Goal: Task Accomplishment & Management: Use online tool/utility

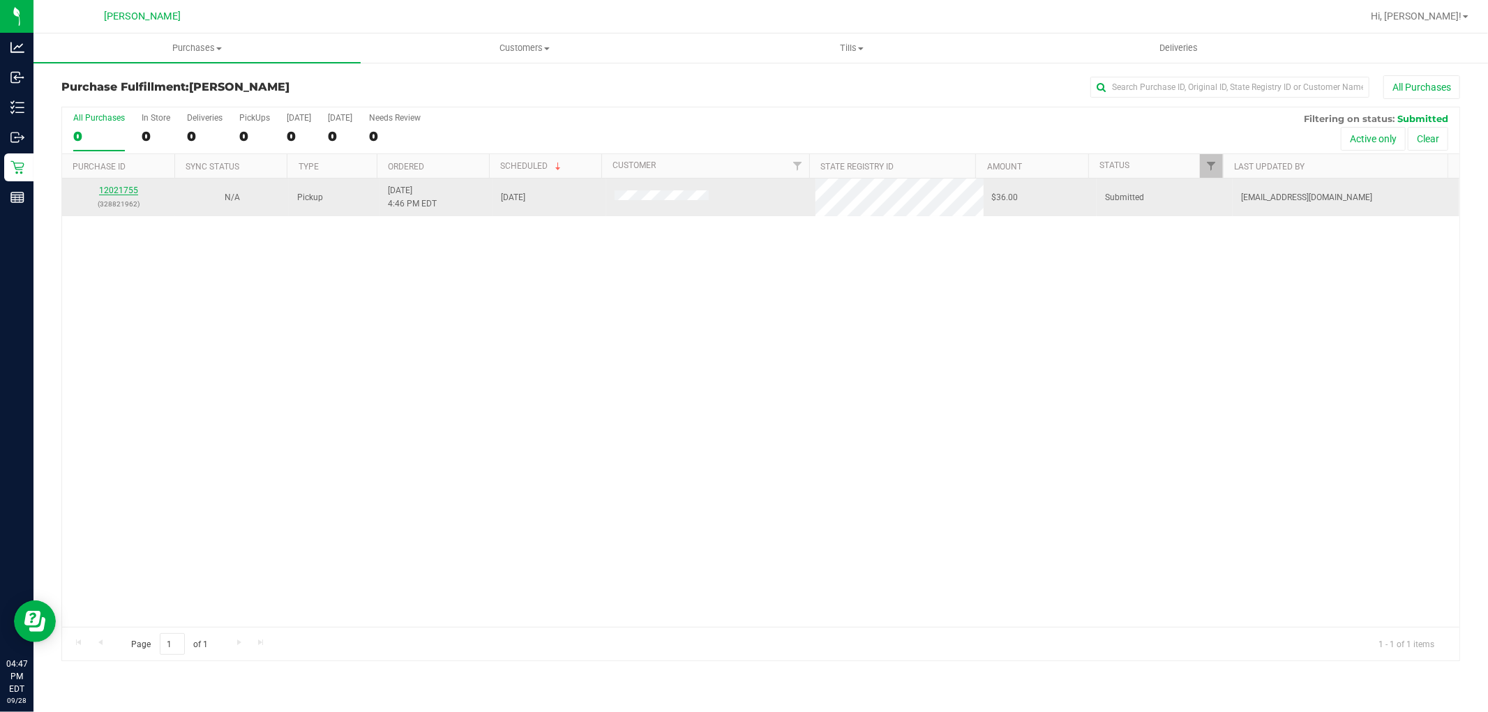
click at [120, 190] on link "12021755" at bounding box center [118, 191] width 39 height 10
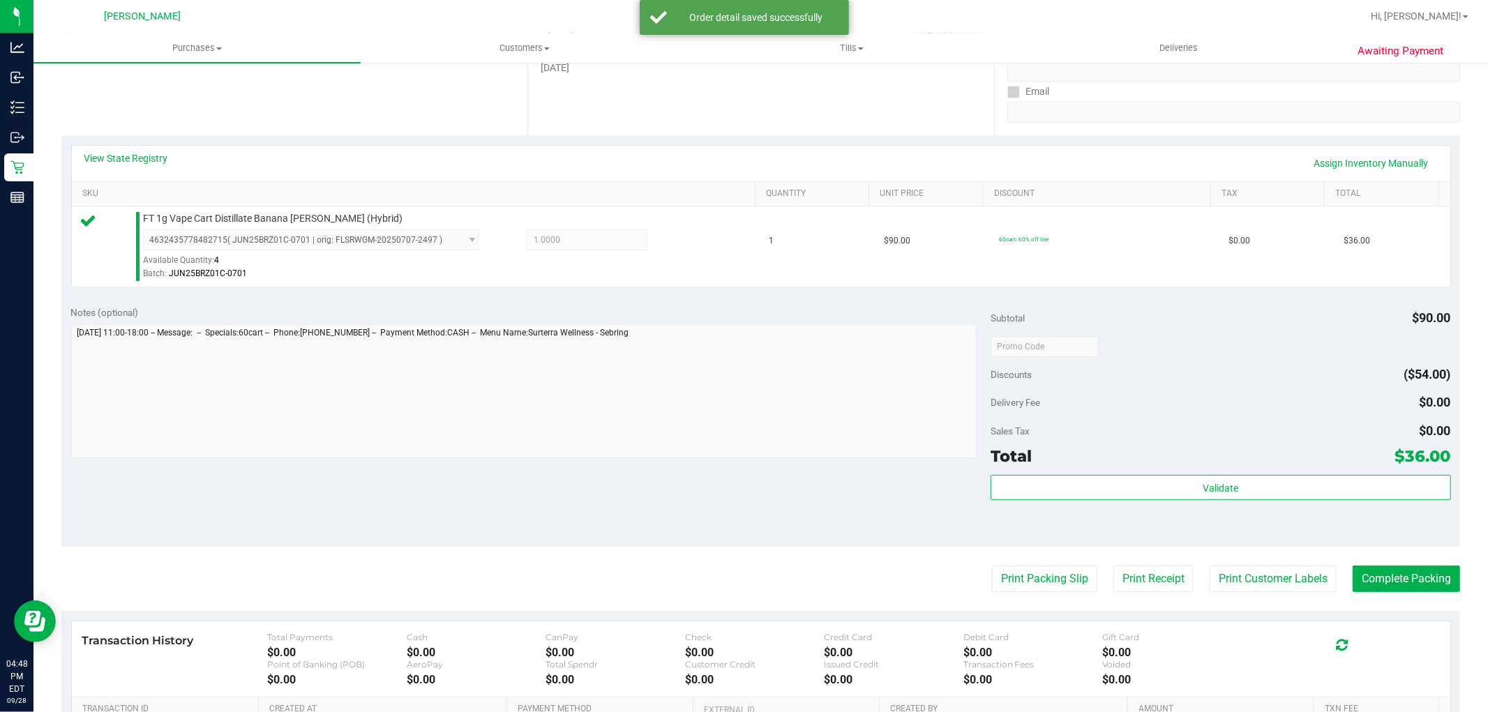
scroll to position [429, 0]
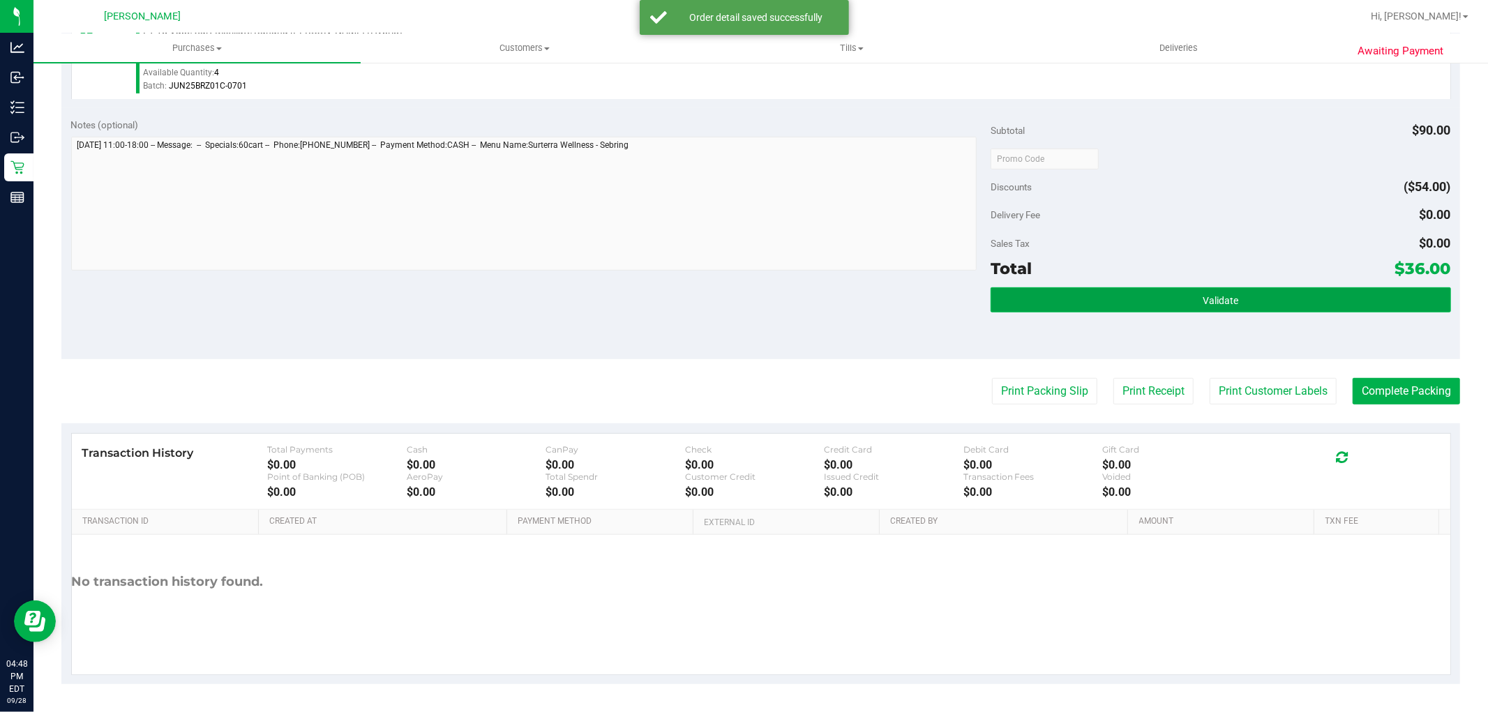
click at [1228, 295] on span "Validate" at bounding box center [1221, 300] width 36 height 11
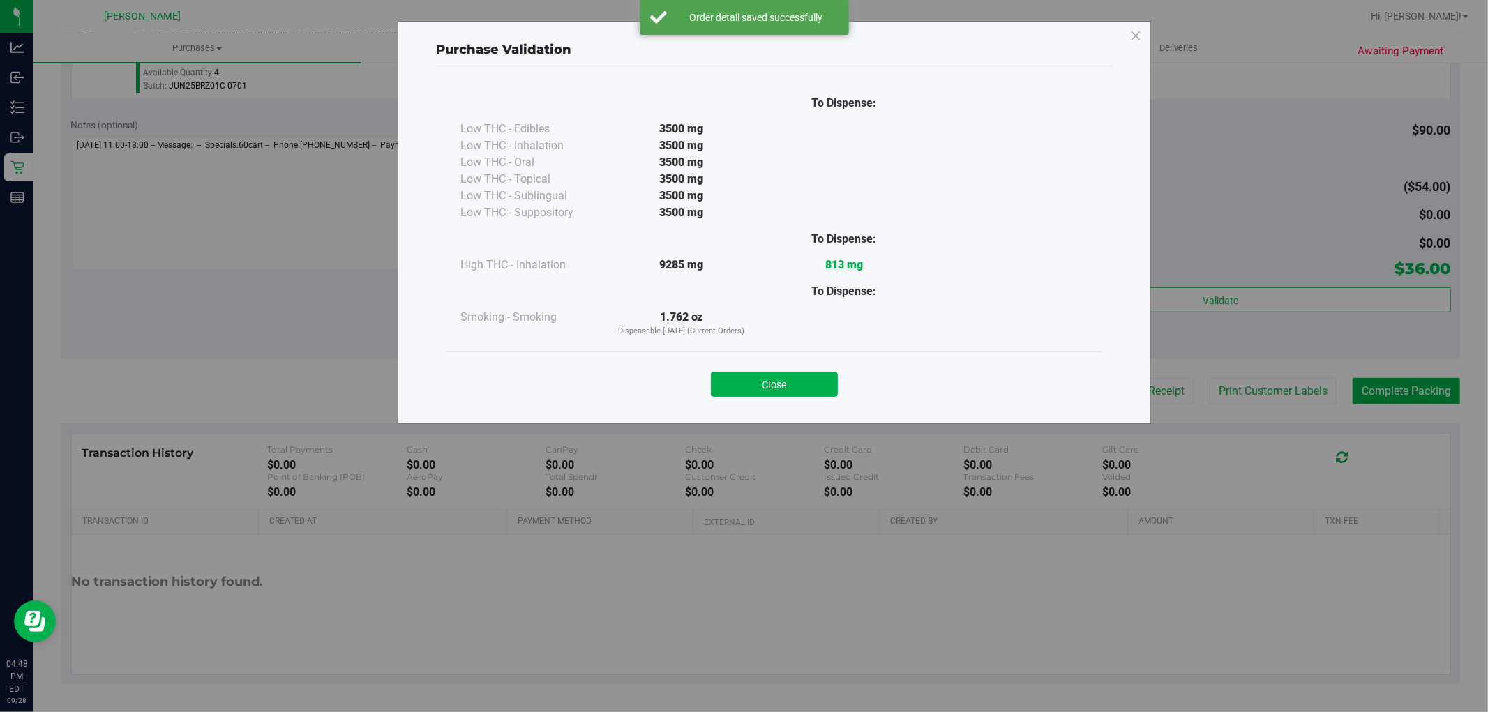
click at [749, 371] on div "Close" at bounding box center [774, 380] width 635 height 35
click at [773, 374] on div "Close" at bounding box center [774, 380] width 635 height 35
click at [771, 379] on button "Close" at bounding box center [774, 384] width 127 height 25
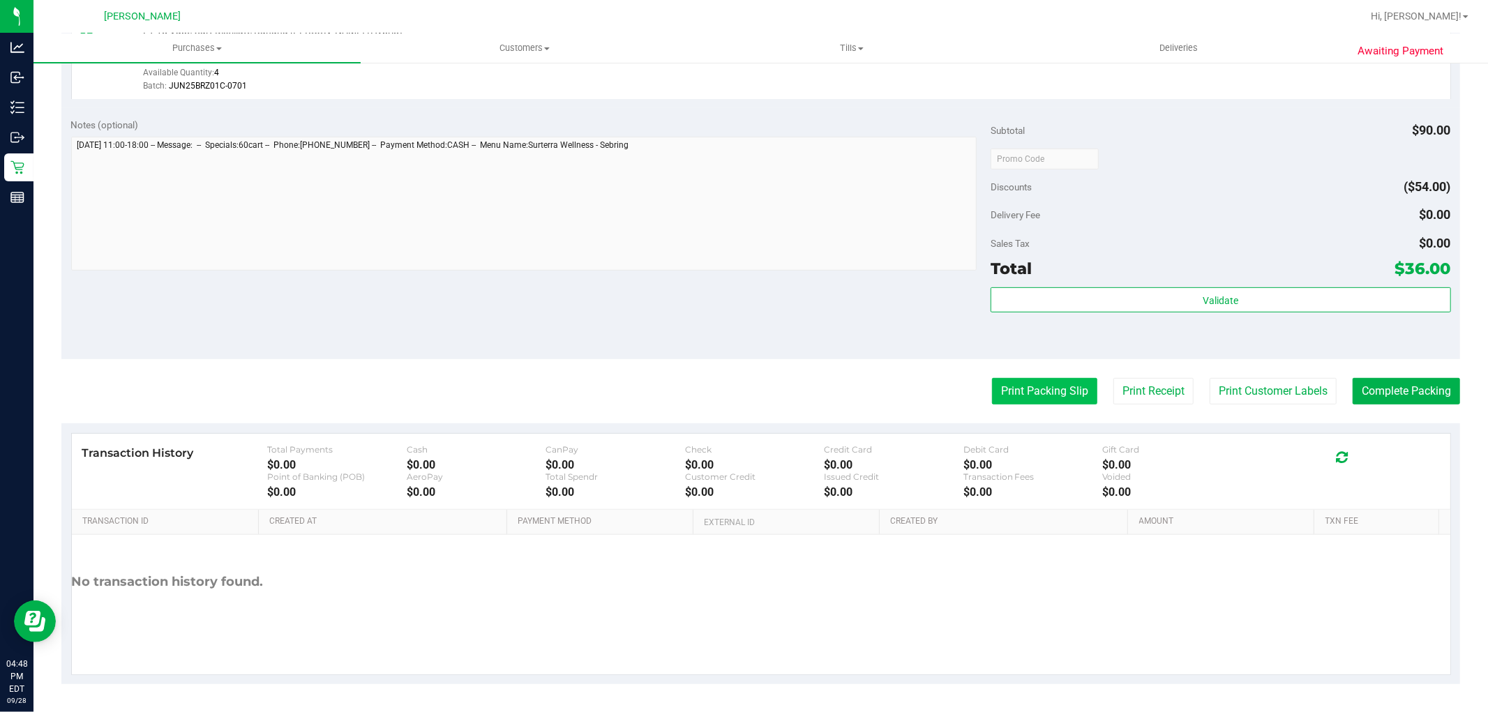
click at [998, 389] on button "Print Packing Slip" at bounding box center [1044, 391] width 105 height 27
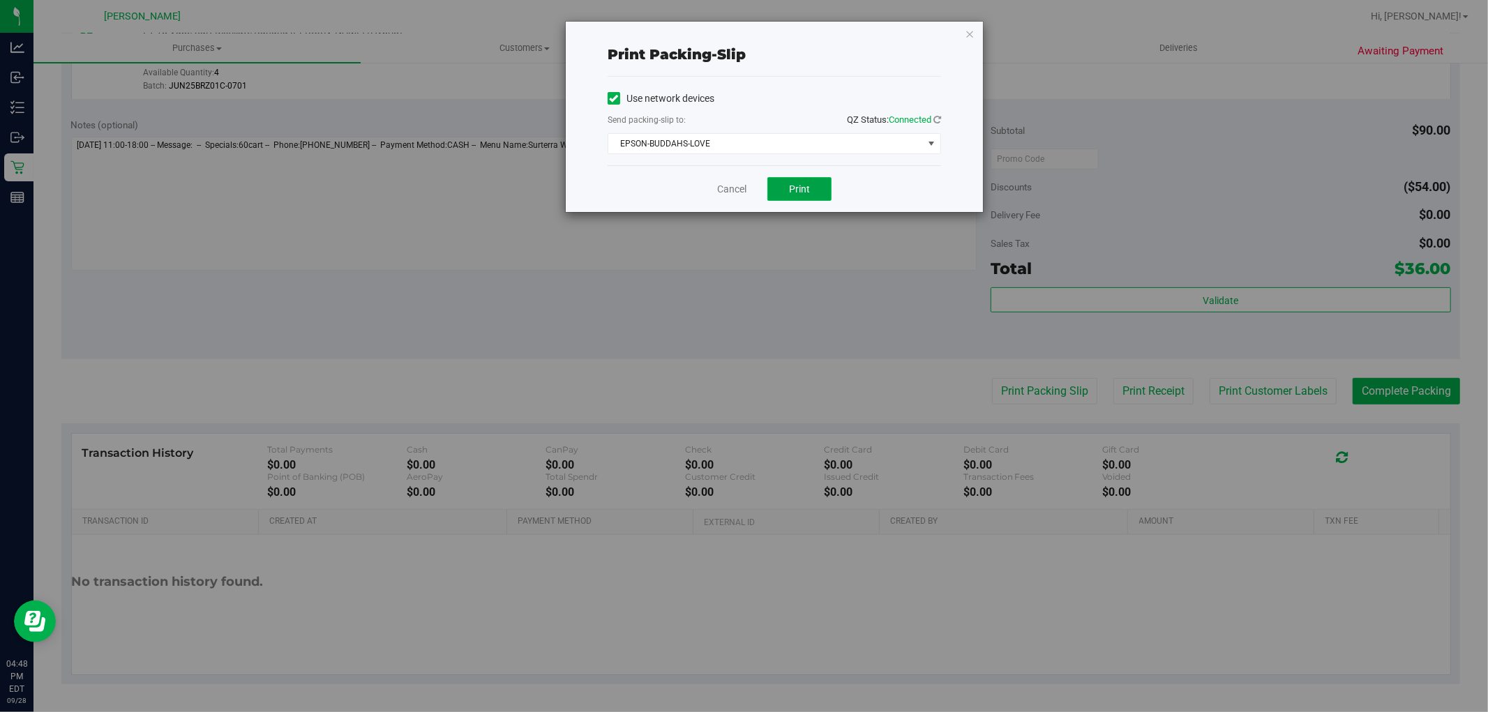
click at [799, 197] on button "Print" at bounding box center [799, 189] width 64 height 24
click at [972, 37] on icon "button" at bounding box center [970, 33] width 10 height 17
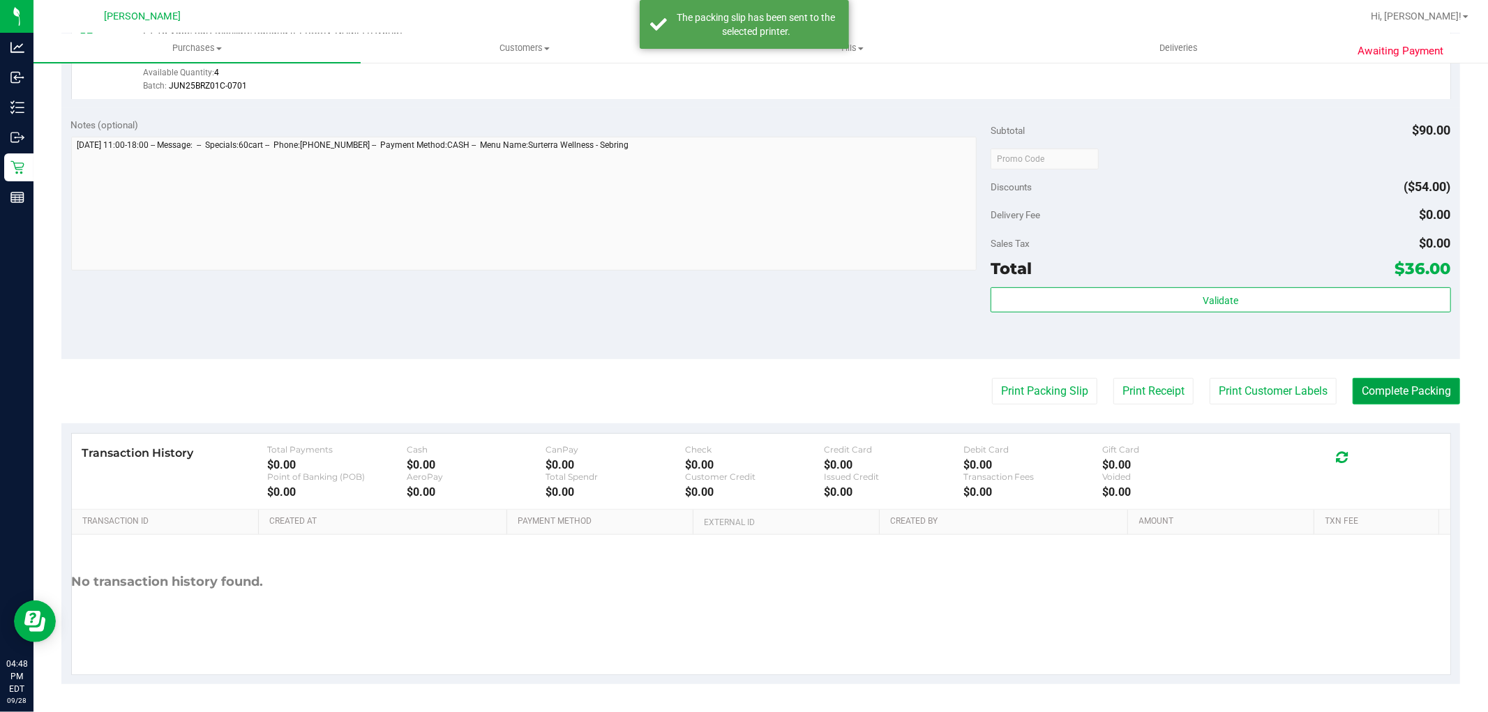
click at [1407, 400] on button "Complete Packing" at bounding box center [1406, 391] width 107 height 27
